Goal: Connect with others: Connect with others

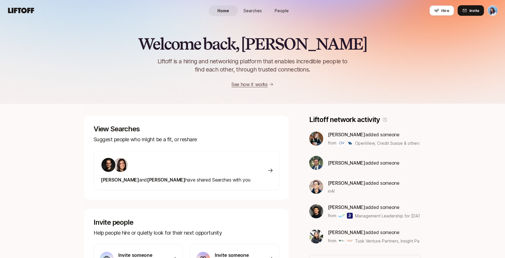
click at [280, 8] on span "People" at bounding box center [282, 11] width 14 height 6
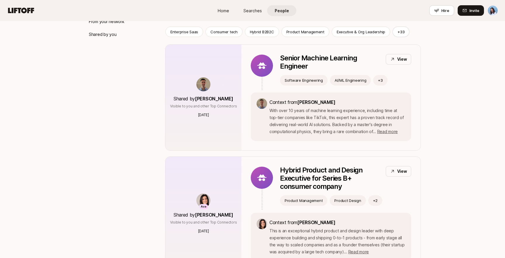
scroll to position [83, 0]
click at [387, 131] on span "Read more" at bounding box center [387, 131] width 20 height 5
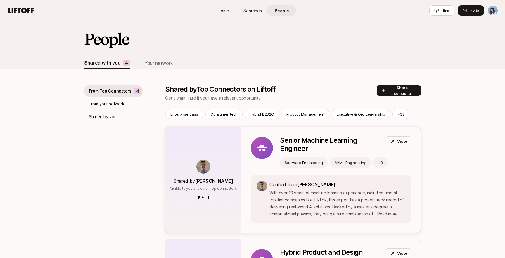
click at [391, 139] on div "View" at bounding box center [398, 141] width 25 height 11
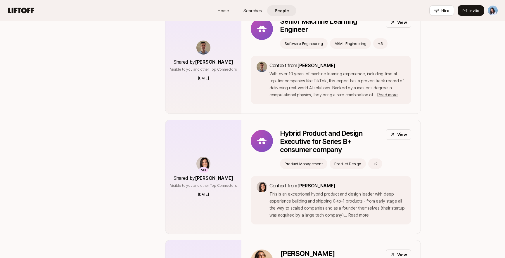
scroll to position [123, 0]
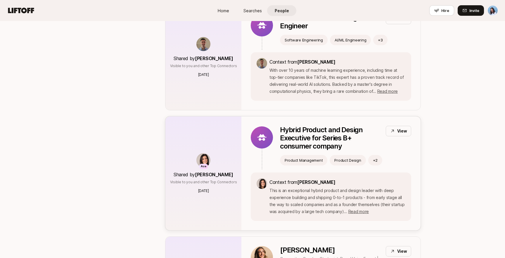
click at [399, 128] on p "View" at bounding box center [402, 131] width 10 height 7
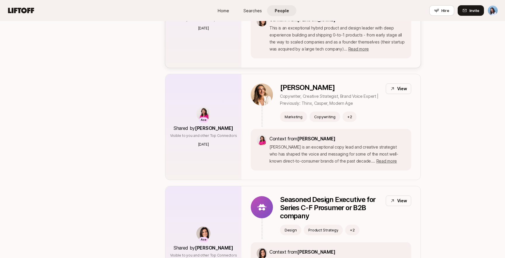
scroll to position [290, 0]
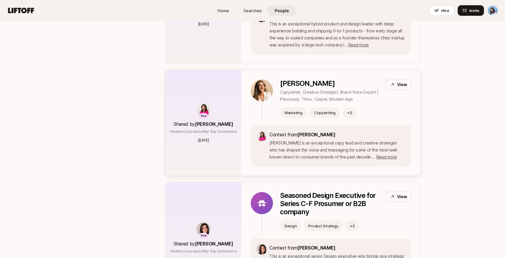
click at [401, 88] on p "View" at bounding box center [402, 84] width 10 height 7
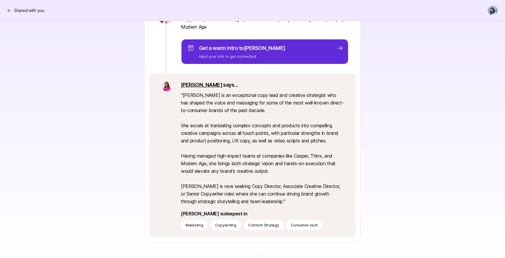
scroll to position [105, 0]
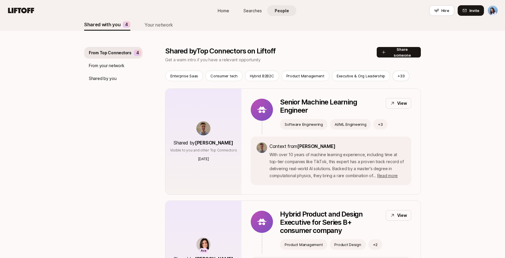
scroll to position [38, 0]
click at [393, 176] on span "Read more" at bounding box center [387, 176] width 20 height 5
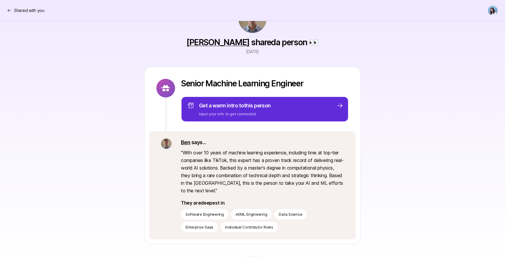
scroll to position [39, 0]
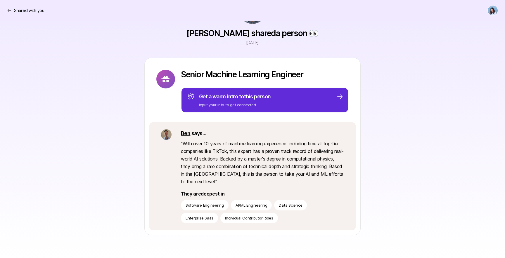
click at [236, 180] on p "" With over 10 years of machine learning experience, including time at top-tier…" at bounding box center [262, 163] width 163 height 46
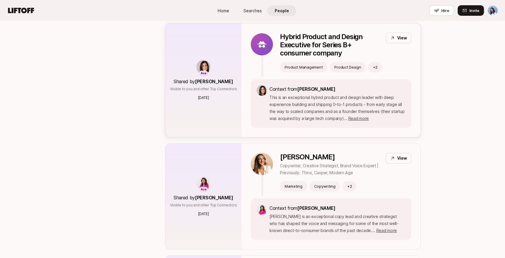
scroll to position [214, 0]
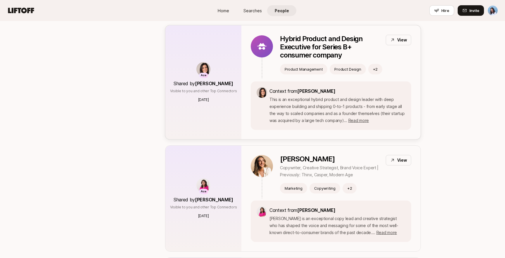
click at [204, 69] on img at bounding box center [203, 69] width 14 height 14
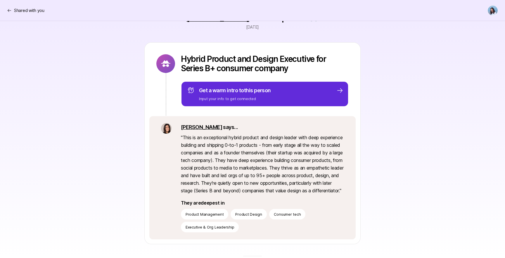
scroll to position [49, 0]
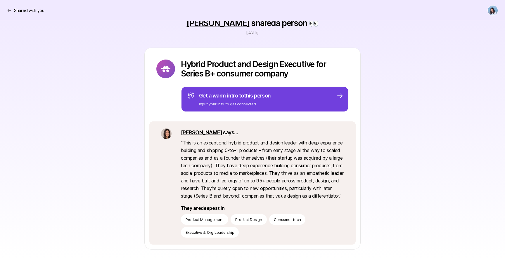
click at [294, 96] on div "Get a warm intro to this person Input your info to get connected" at bounding box center [265, 99] width 156 height 15
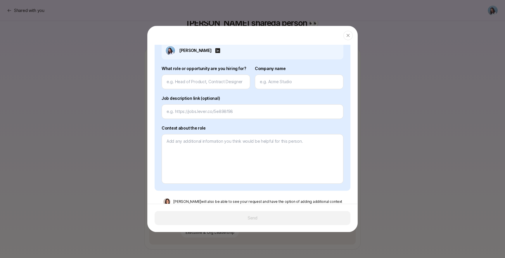
scroll to position [148, 0]
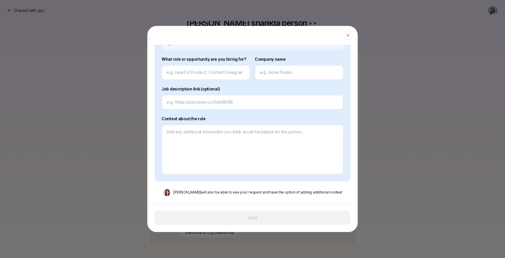
click at [402, 139] on div at bounding box center [252, 129] width 505 height 258
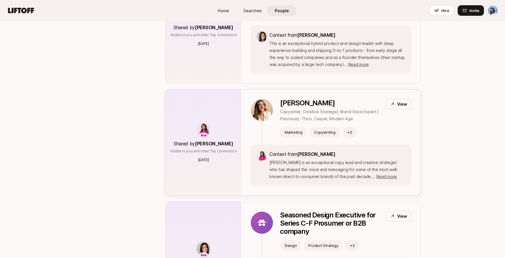
click at [359, 158] on div "Context from [PERSON_NAME] [PERSON_NAME] is an exceptional copy lead and creati…" at bounding box center [337, 166] width 136 height 30
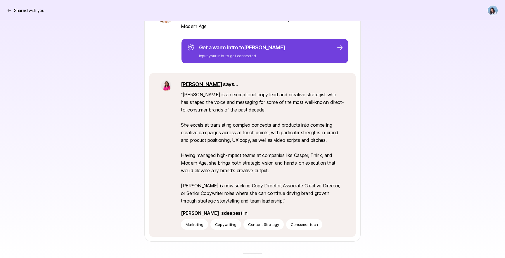
click at [243, 53] on p "Input your info to get connected" at bounding box center [242, 56] width 86 height 6
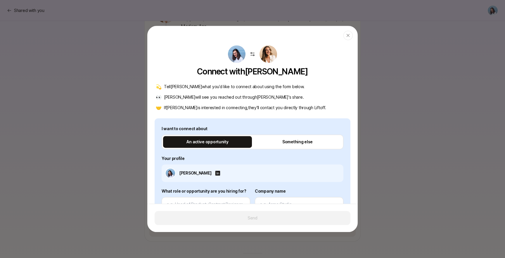
click at [393, 132] on div at bounding box center [252, 129] width 505 height 258
type textarea "x"
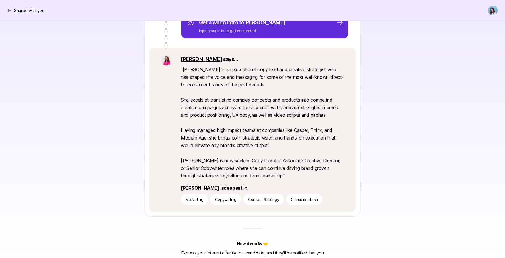
scroll to position [147, 0]
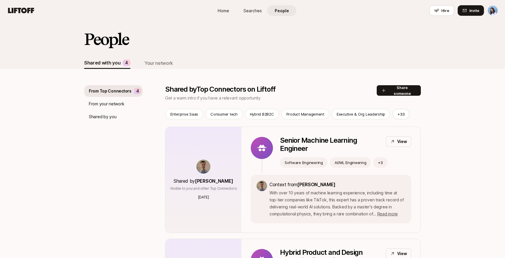
click at [226, 8] on span "Home" at bounding box center [223, 11] width 11 height 6
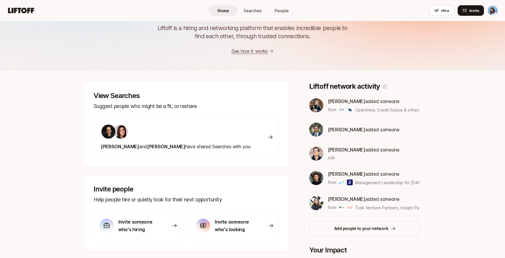
scroll to position [34, 0]
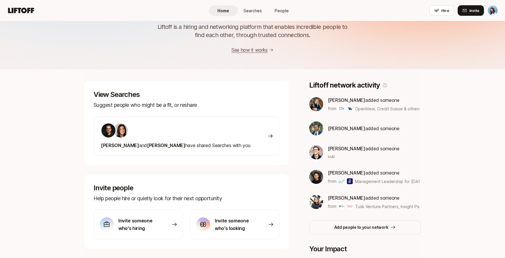
click at [250, 143] on div "[PERSON_NAME] and [PERSON_NAME] have shared Searches with you" at bounding box center [187, 136] width 186 height 40
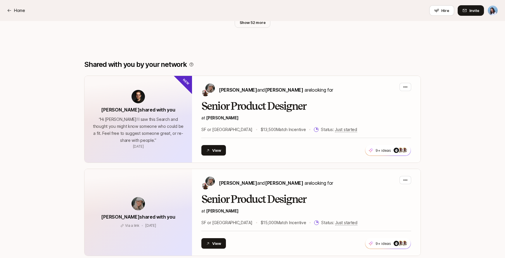
scroll to position [444, 0]
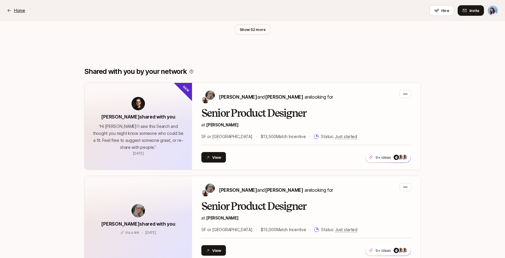
click at [17, 10] on p "Home" at bounding box center [19, 10] width 11 height 7
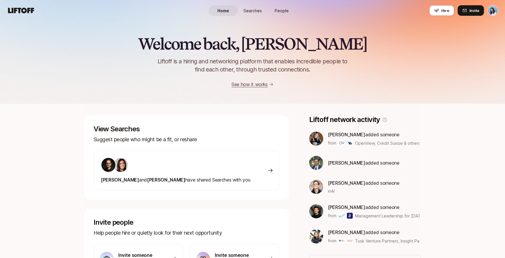
click at [20, 11] on icon at bounding box center [21, 10] width 28 height 8
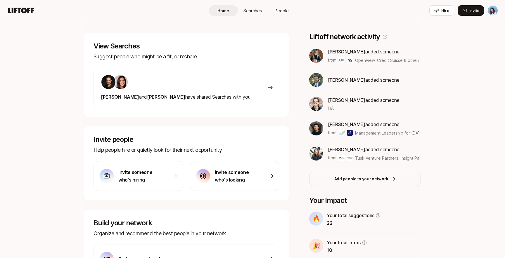
scroll to position [82, 0]
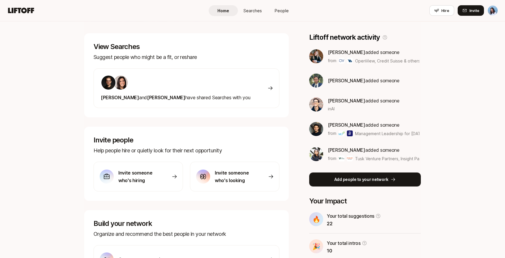
click at [408, 177] on button "Add people to your network" at bounding box center [365, 180] width 112 height 14
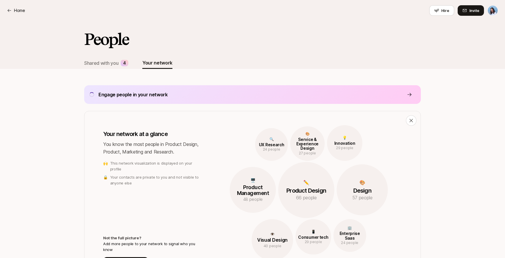
click at [317, 94] on div "Engage people in your network" at bounding box center [252, 94] width 337 height 19
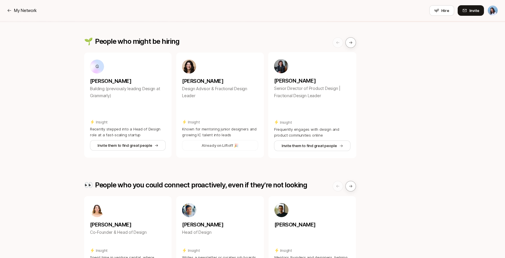
scroll to position [38, 0]
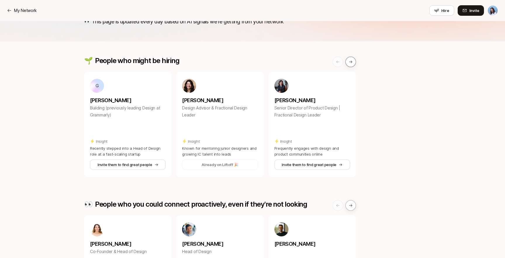
click at [353, 63] on button at bounding box center [350, 62] width 11 height 11
click at [286, 87] on icon at bounding box center [279, 89] width 17 height 13
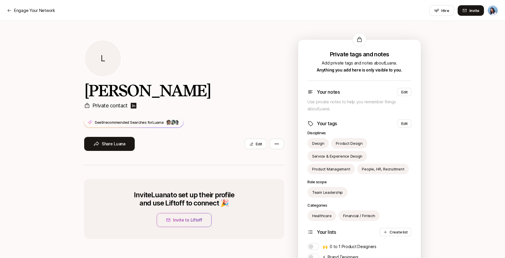
click at [134, 108] on img at bounding box center [133, 105] width 7 height 7
